Goal: Task Accomplishment & Management: Use online tool/utility

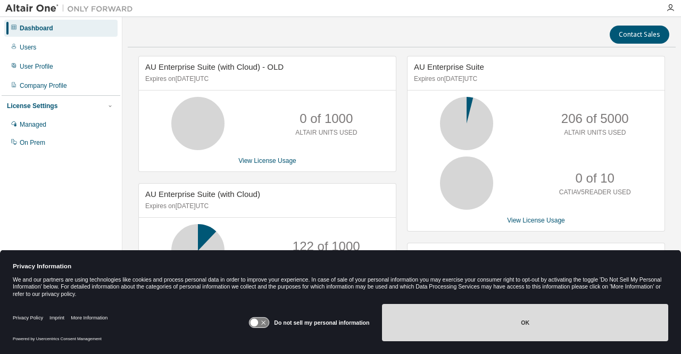
click at [534, 334] on button "OK" at bounding box center [525, 322] width 286 height 37
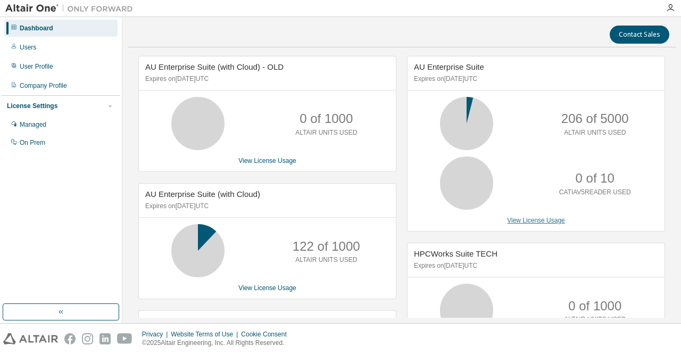
click at [536, 221] on link "View License Usage" at bounding box center [536, 220] width 58 height 7
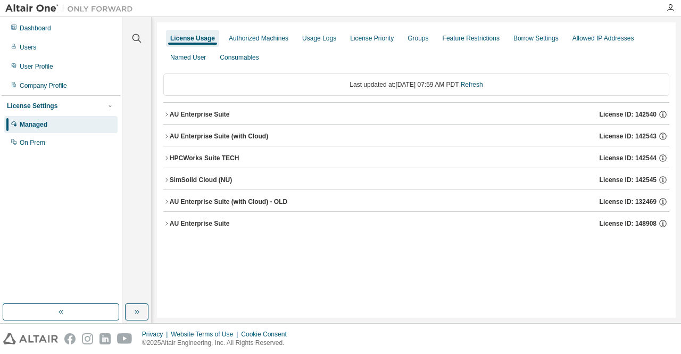
click at [167, 111] on icon "button" at bounding box center [166, 114] width 6 height 6
